Goal: Information Seeking & Learning: Learn about a topic

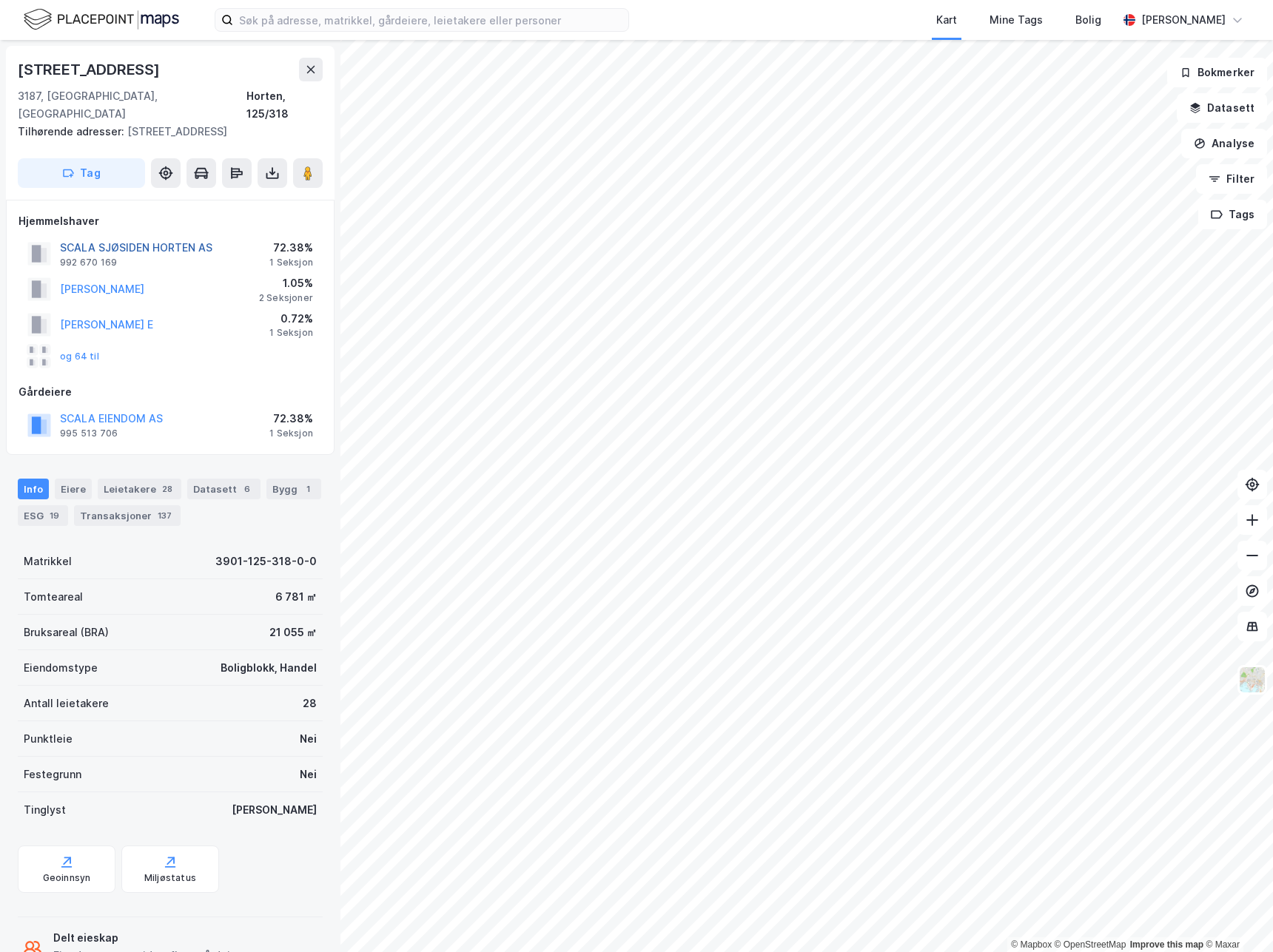
click at [0, 0] on button "SCALA SJØSIDEN HORTEN AS" at bounding box center [0, 0] width 0 height 0
